Goal: Register for event/course

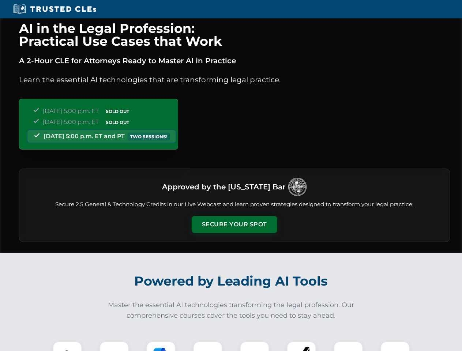
click at [234, 225] on button "Secure Your Spot" at bounding box center [235, 224] width 86 height 17
click at [67, 347] on img at bounding box center [67, 356] width 21 height 21
click at [114, 347] on div at bounding box center [114, 356] width 29 height 29
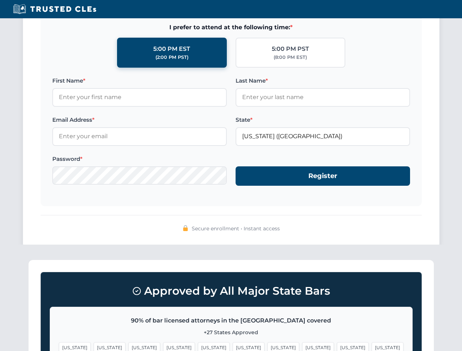
click at [337, 347] on span "[US_STATE]" at bounding box center [353, 348] width 32 height 11
